Goal: Task Accomplishment & Management: Manage account settings

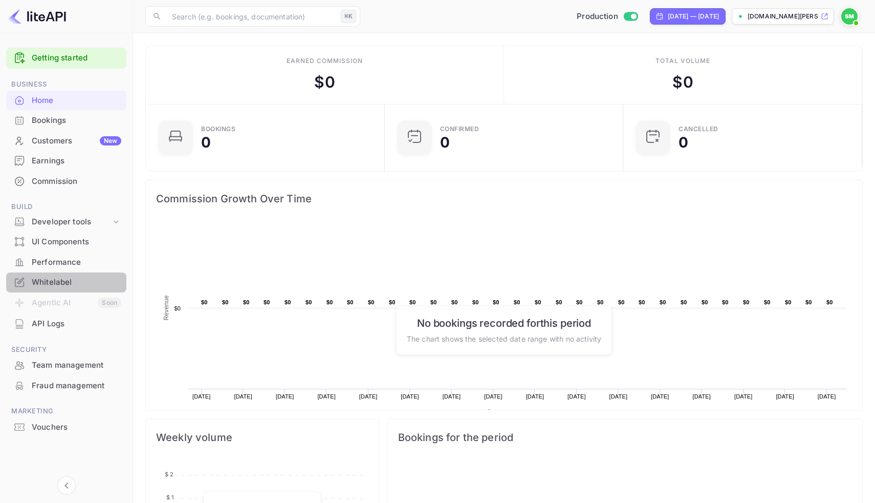
click at [52, 287] on div "Whitelabel" at bounding box center [77, 282] width 90 height 12
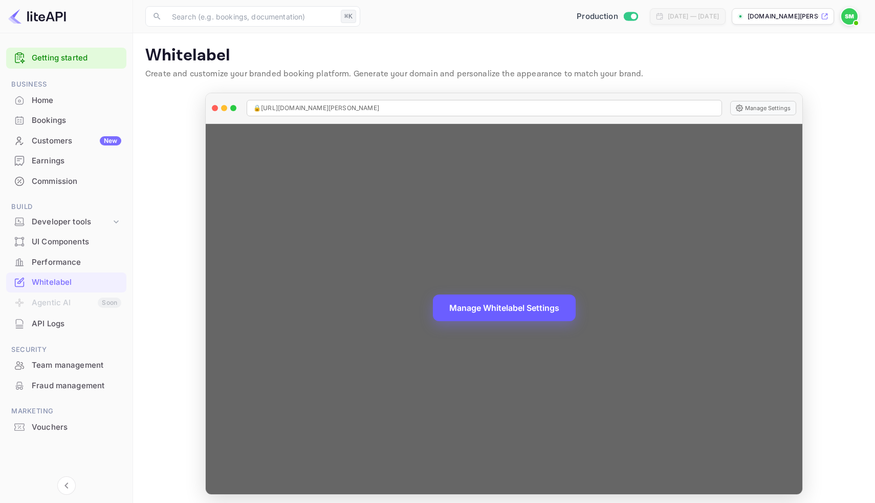
click at [491, 307] on button "Manage Whitelabel Settings" at bounding box center [504, 307] width 143 height 27
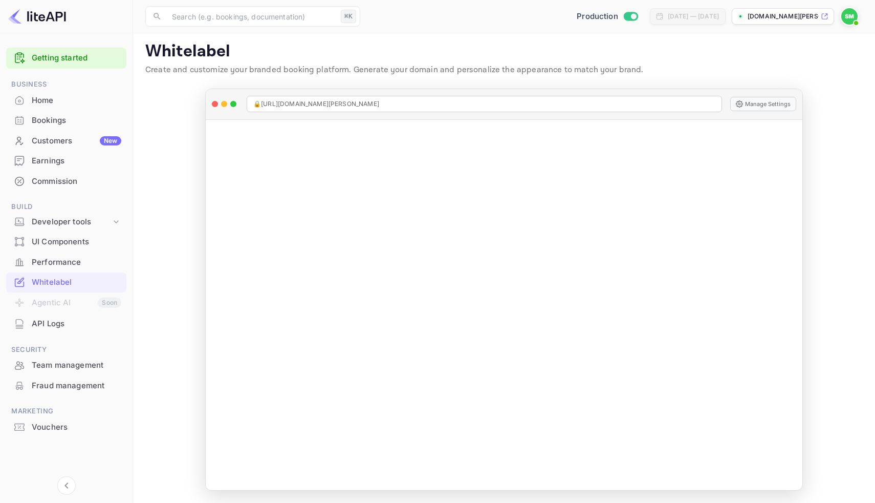
click at [26, 97] on div at bounding box center [19, 100] width 16 height 10
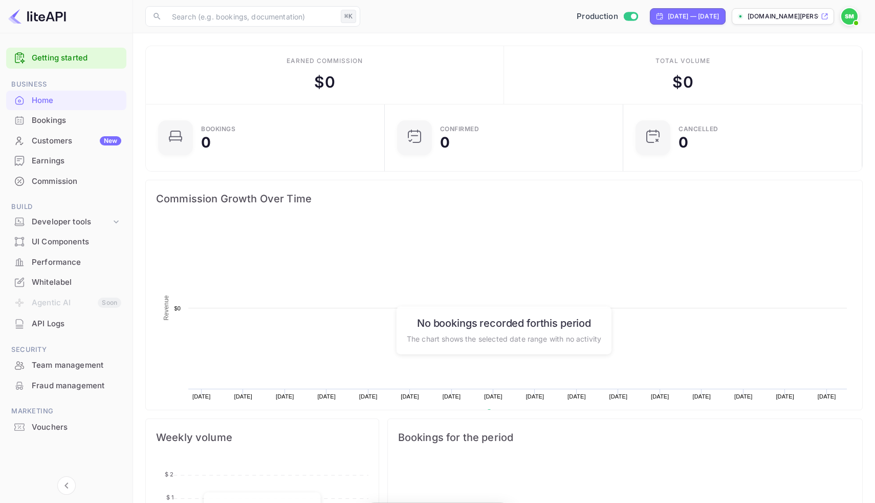
scroll to position [166, 233]
click at [36, 99] on div "Home" at bounding box center [77, 101] width 90 height 12
click at [788, 16] on p "[DOMAIN_NAME][PERSON_NAME]..." at bounding box center [783, 16] width 71 height 9
